Goal: Use online tool/utility: Utilize a website feature to perform a specific function

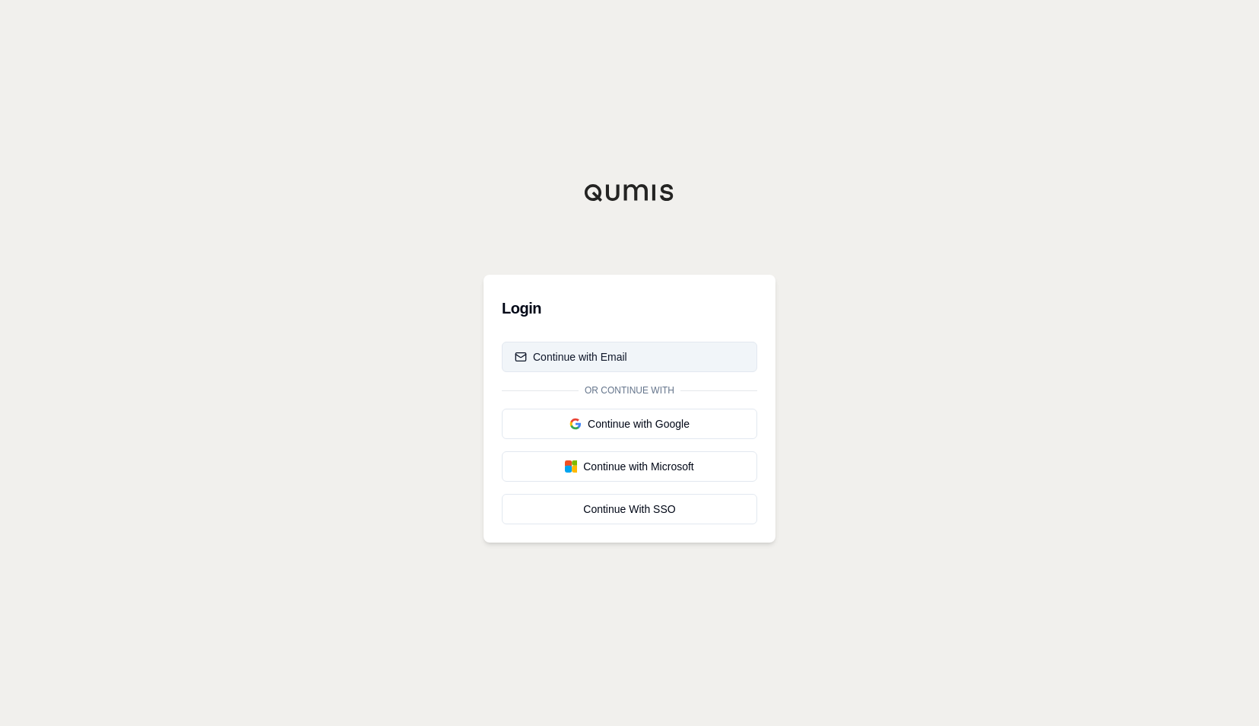
click at [635, 353] on button "Continue with Email" at bounding box center [630, 356] width 256 height 30
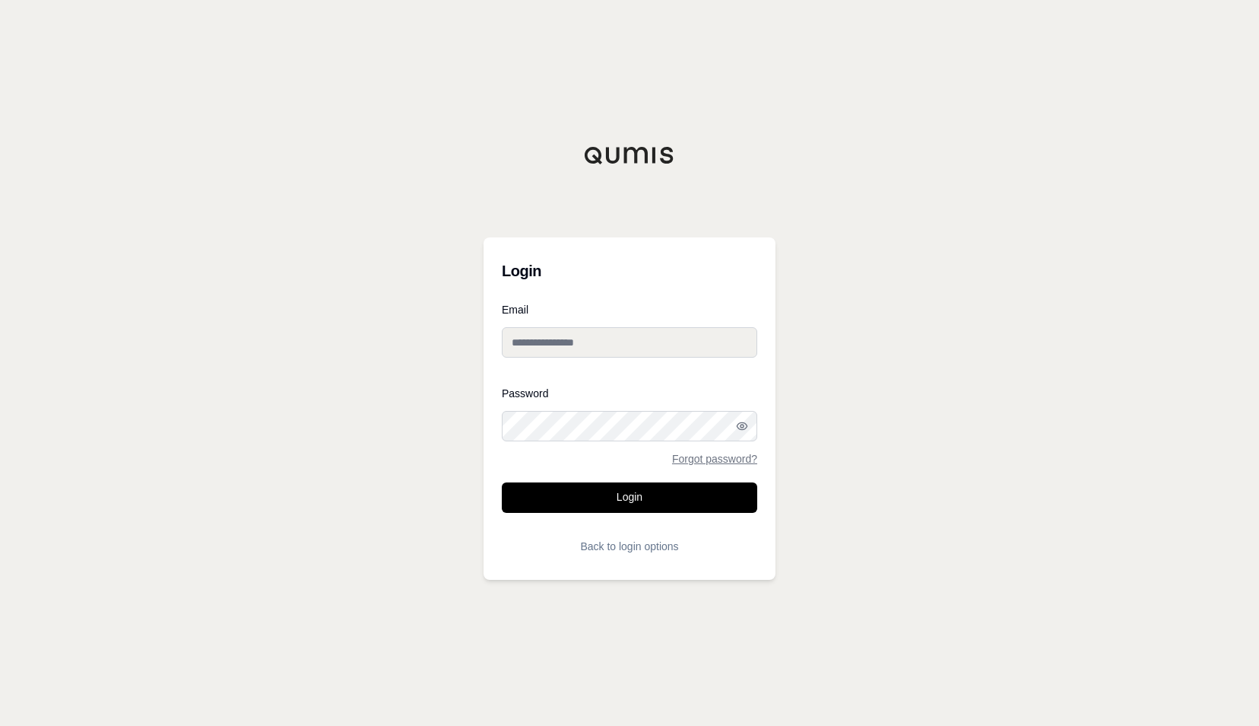
type input "**********"
click at [628, 505] on button "Login" at bounding box center [630, 497] width 256 height 30
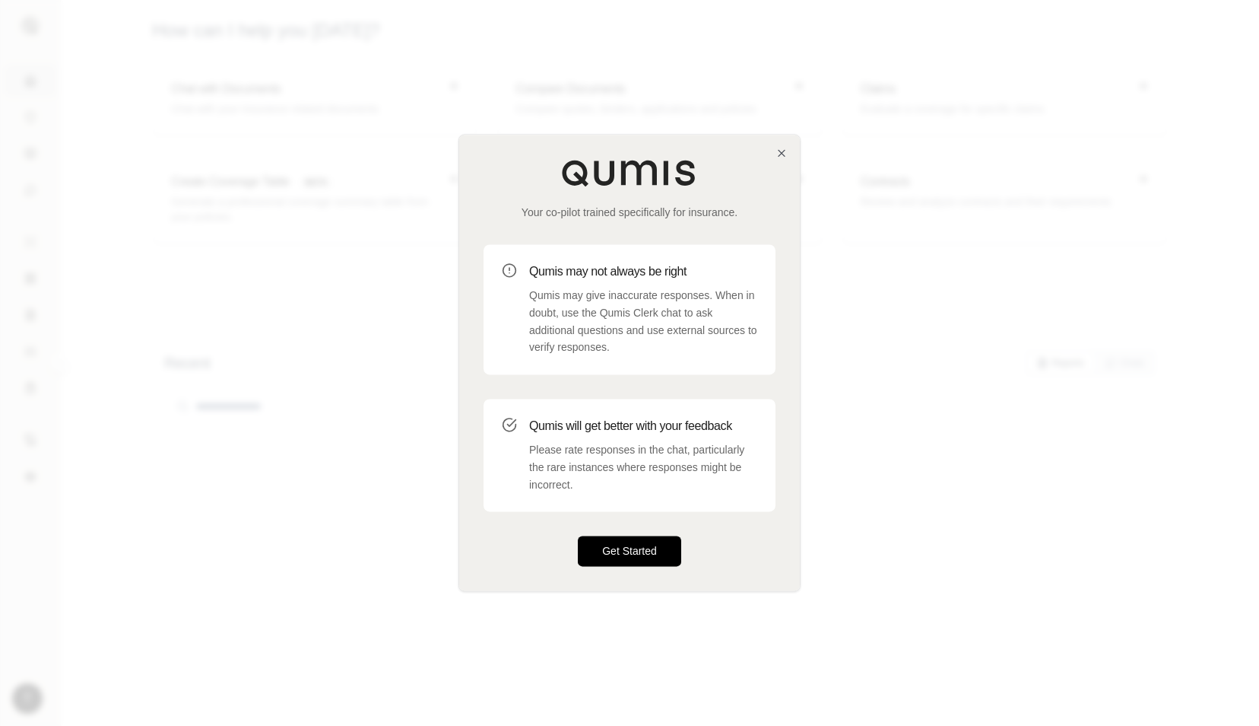
click at [630, 546] on button "Get Started" at bounding box center [629, 551] width 103 height 30
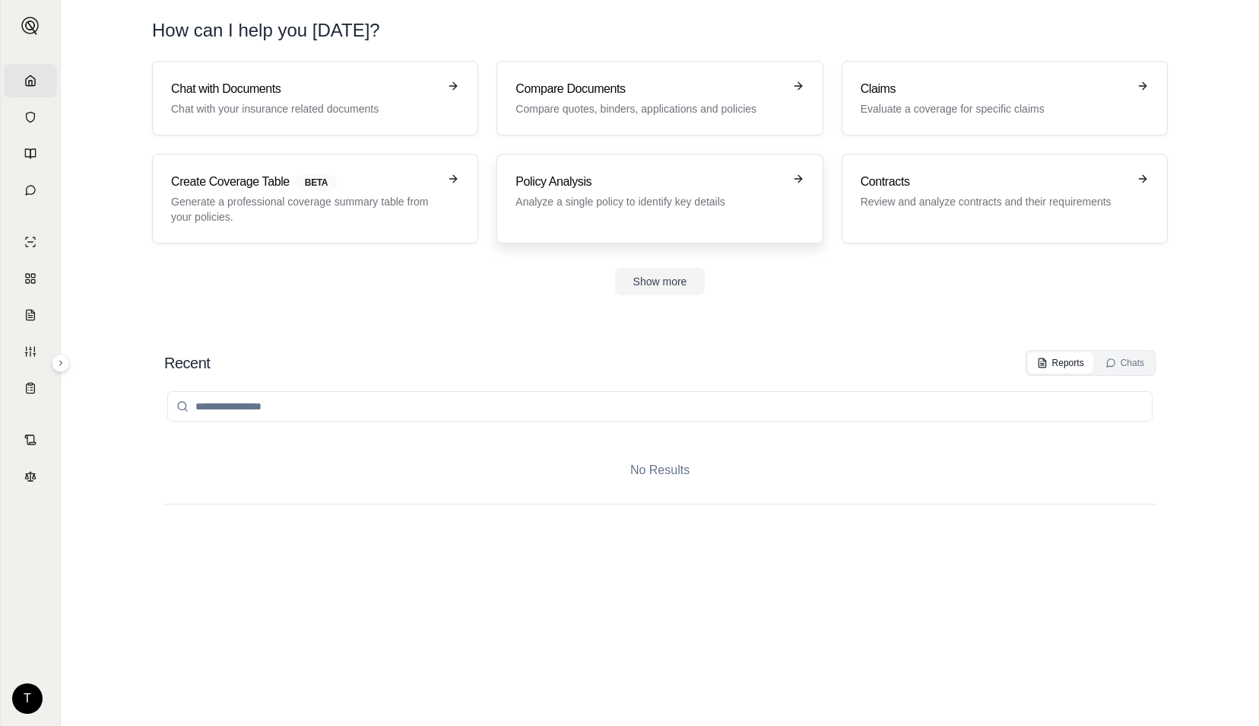
click at [605, 194] on p "Analyze a single policy to identify key details" at bounding box center [649, 201] width 267 height 15
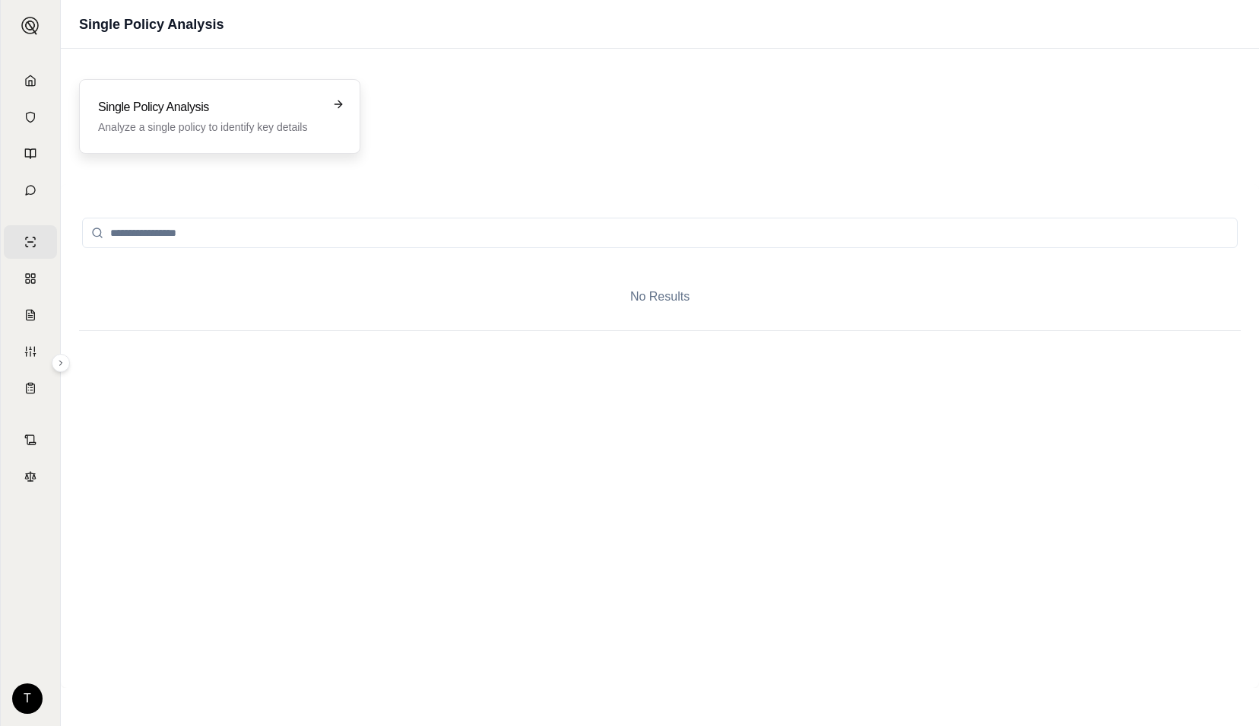
click at [337, 102] on icon at bounding box center [338, 104] width 12 height 12
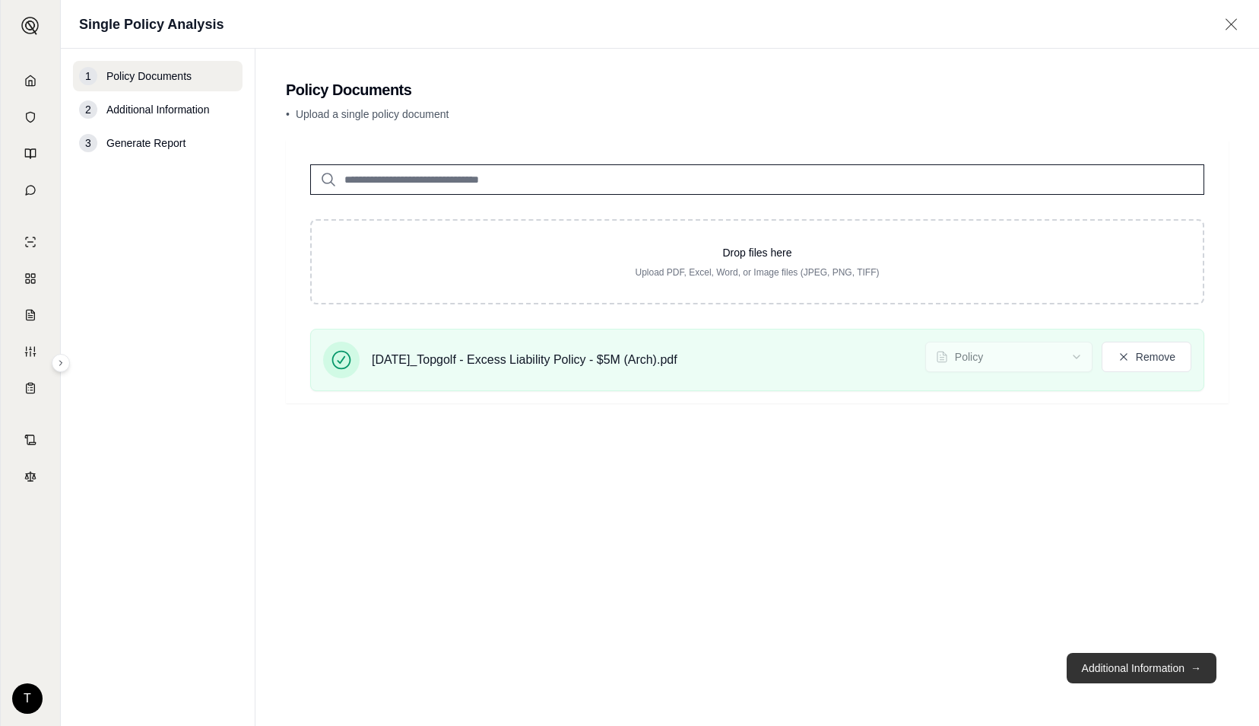
click at [1088, 667] on button "Additional Information →" at bounding box center [1142, 668] width 150 height 30
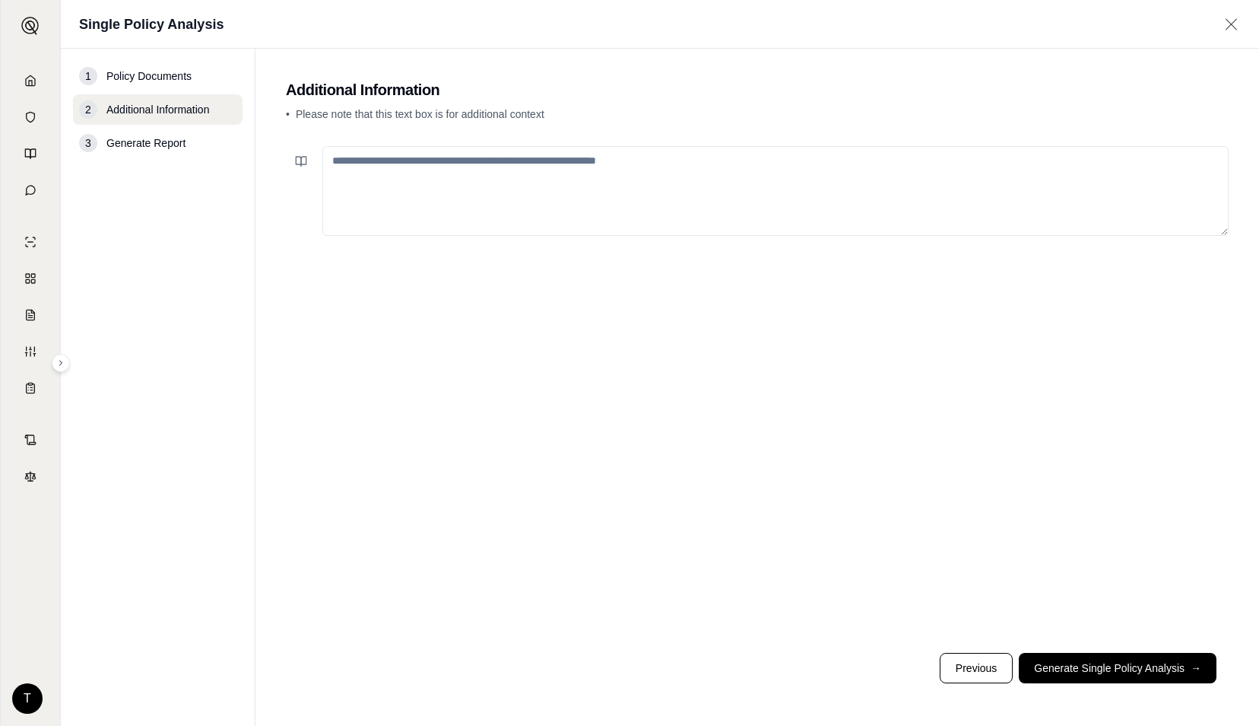
click at [672, 184] on textarea at bounding box center [775, 191] width 907 height 90
click at [1084, 674] on button "Generate Single Policy Analysis →" at bounding box center [1118, 668] width 198 height 30
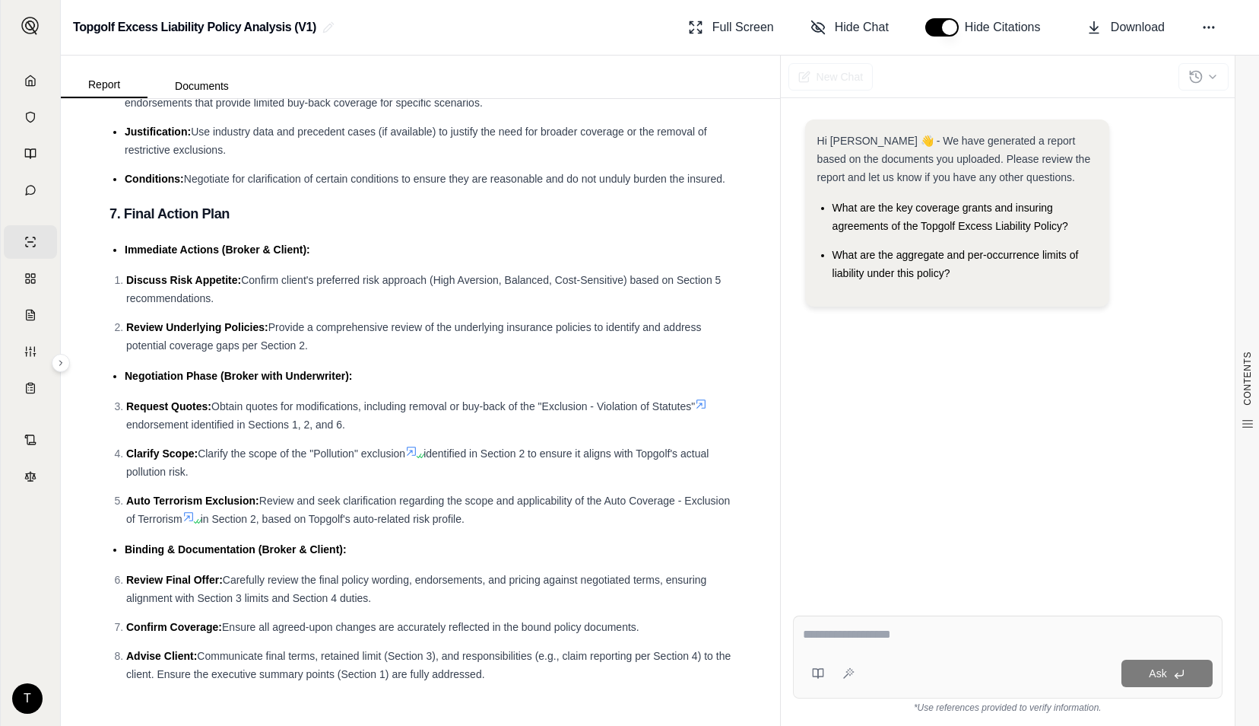
scroll to position [4677, 0]
click at [926, 637] on textarea at bounding box center [1008, 634] width 411 height 18
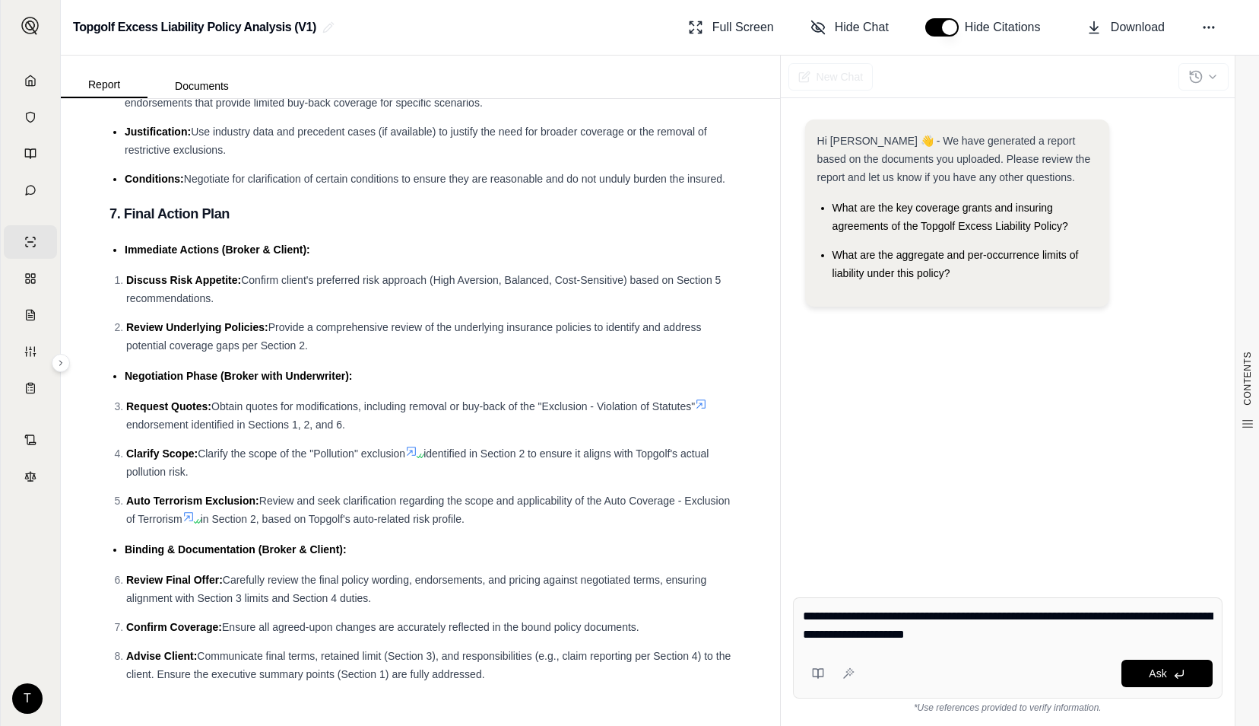
type textarea "**********"
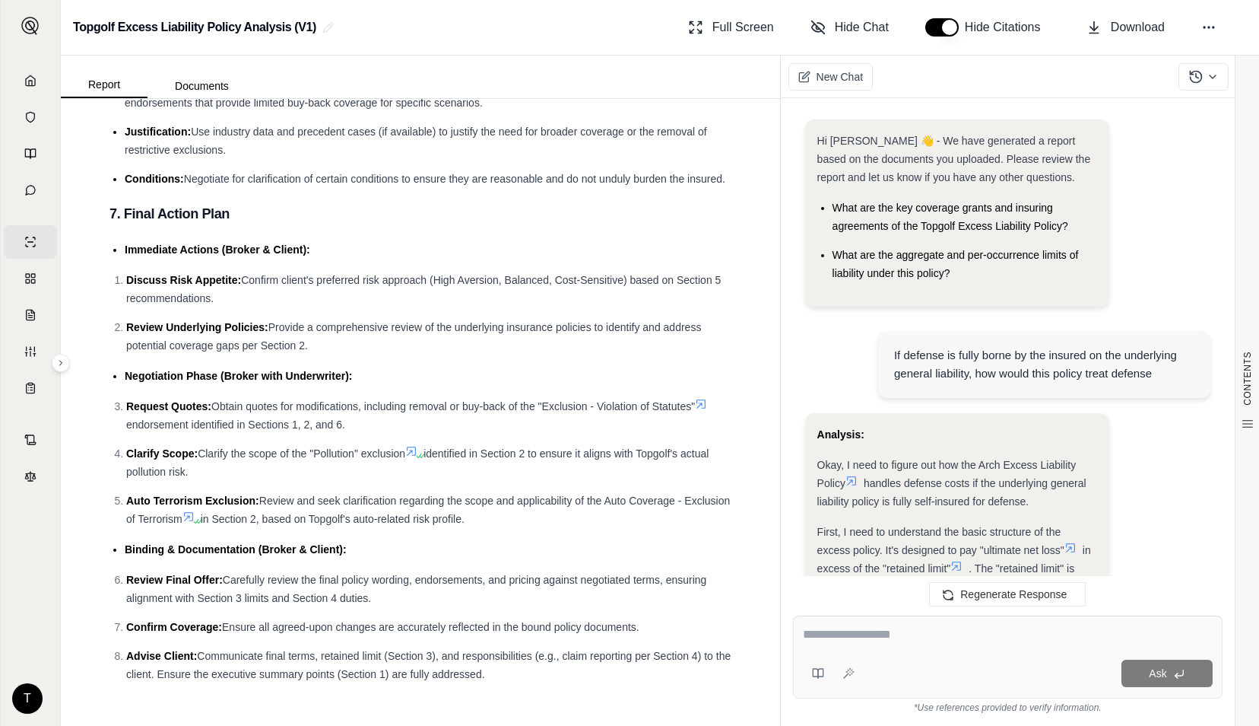
scroll to position [1542, 0]
